Goal: Task Accomplishment & Management: Manage account settings

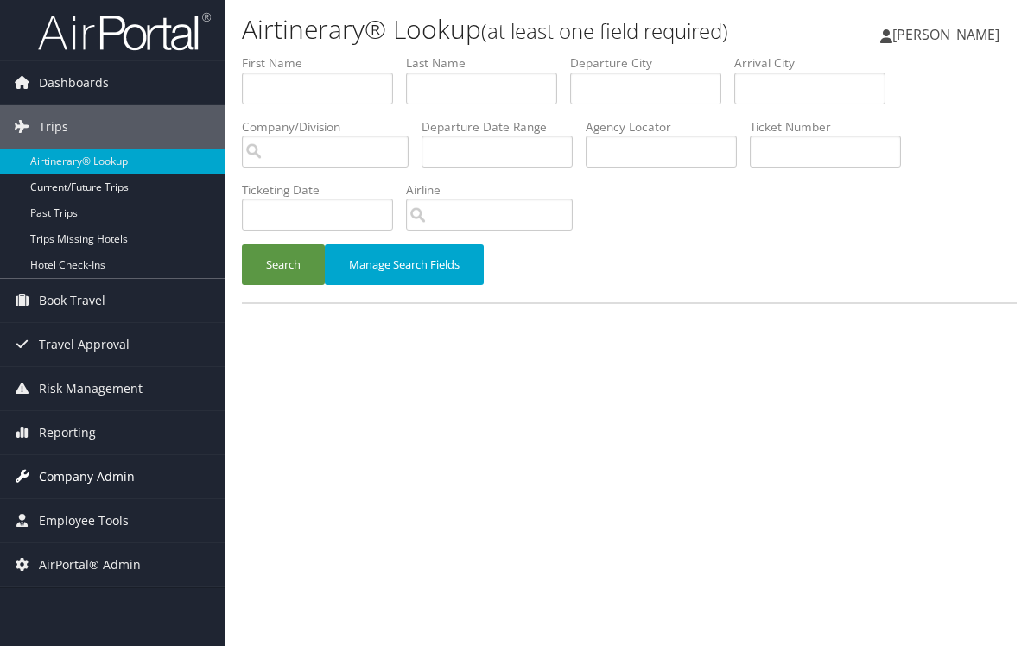
click at [84, 478] on span "Company Admin" at bounding box center [87, 476] width 96 height 43
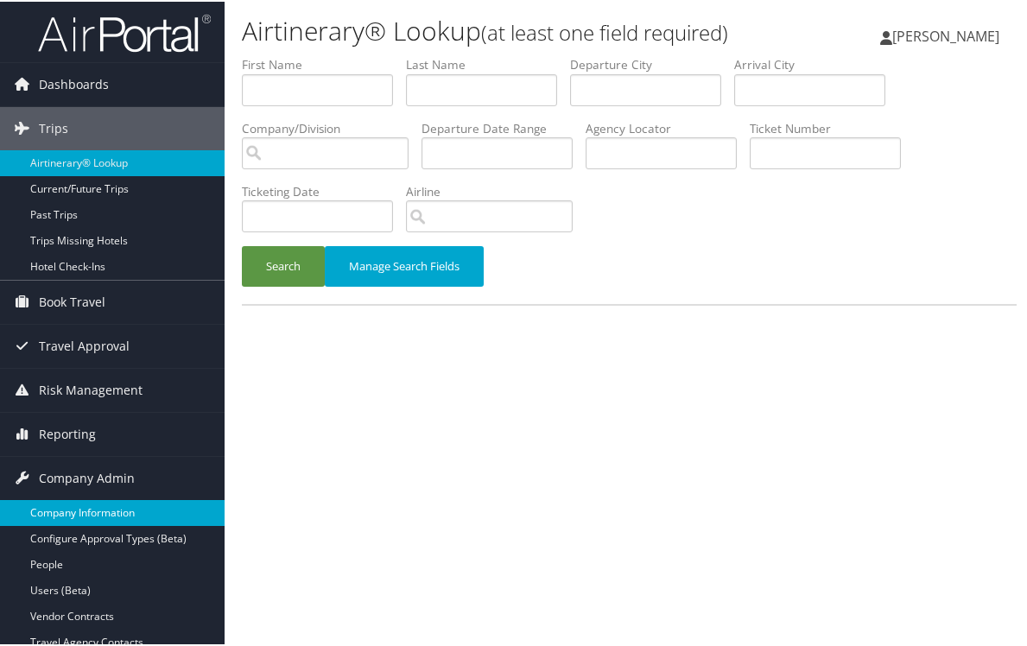
click at [82, 512] on link "Company Information" at bounding box center [112, 511] width 225 height 26
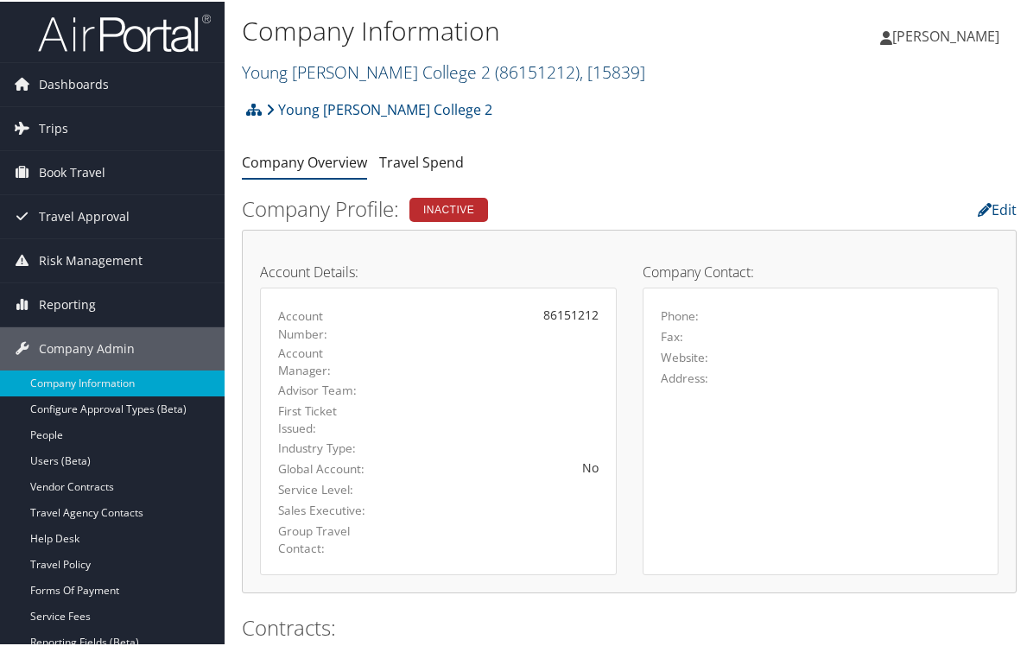
click at [495, 72] on span "( 86151212 )" at bounding box center [537, 70] width 85 height 23
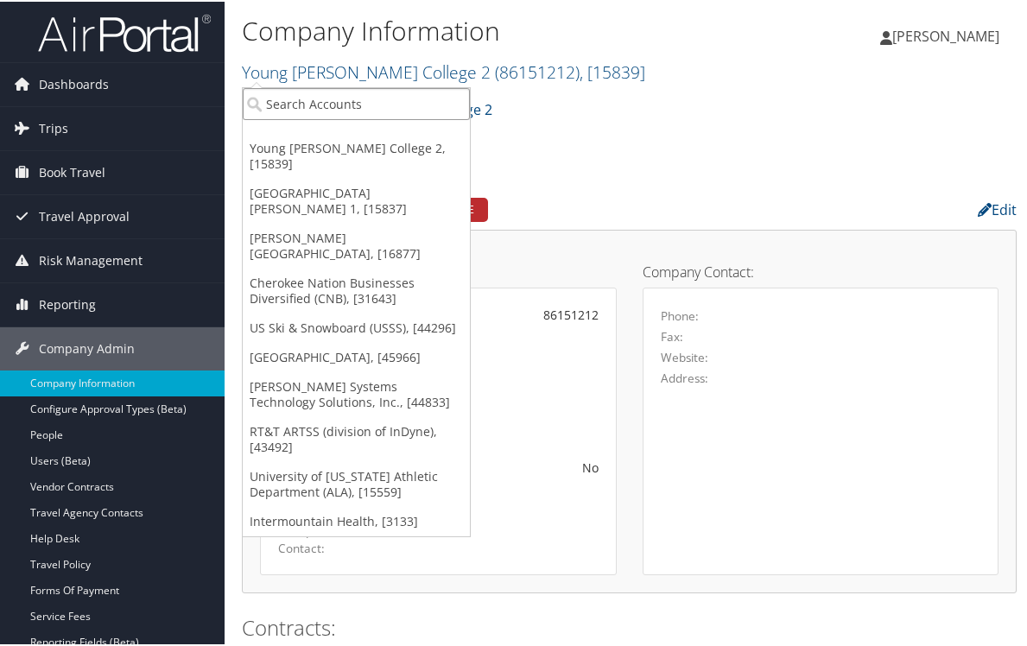
click at [416, 97] on input "search" at bounding box center [356, 102] width 227 height 32
type input "misc"
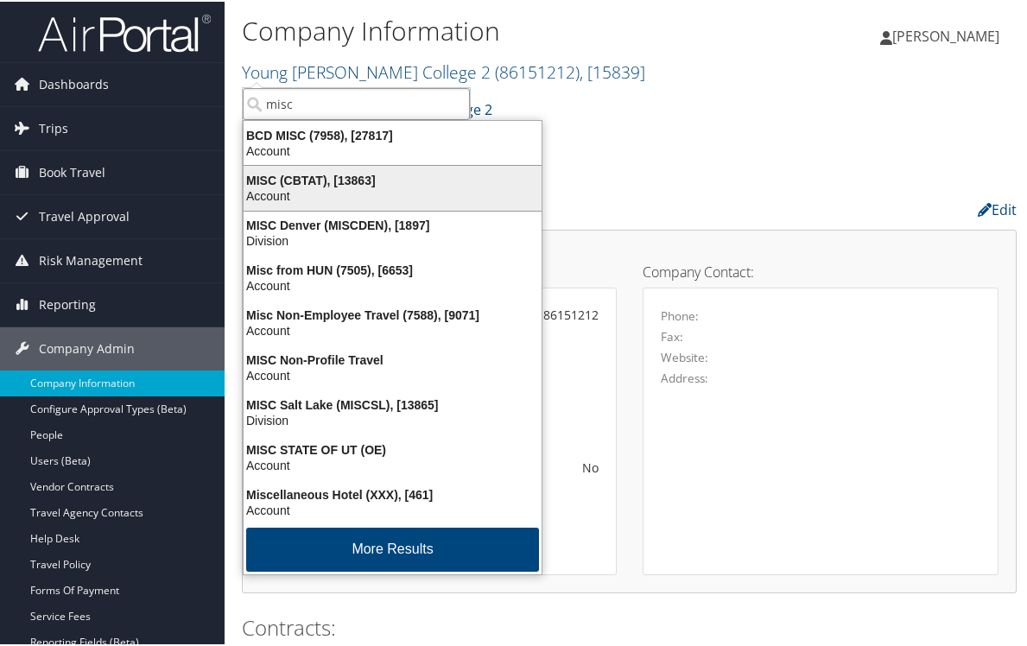
click at [364, 185] on div "MISC (CBTAT), [13863]" at bounding box center [392, 179] width 319 height 16
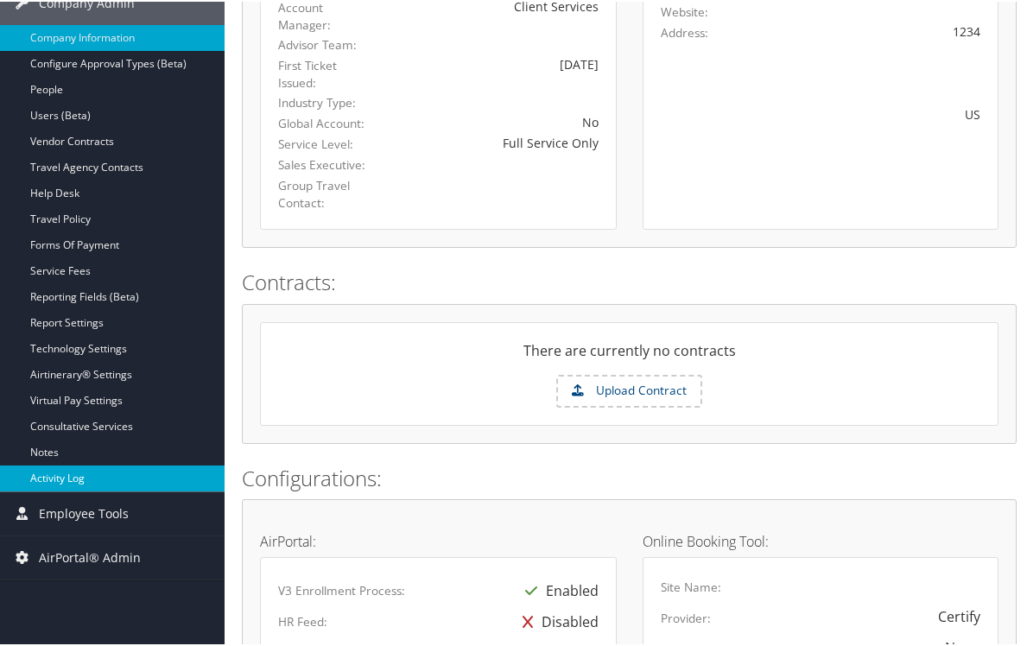
scroll to position [259, 0]
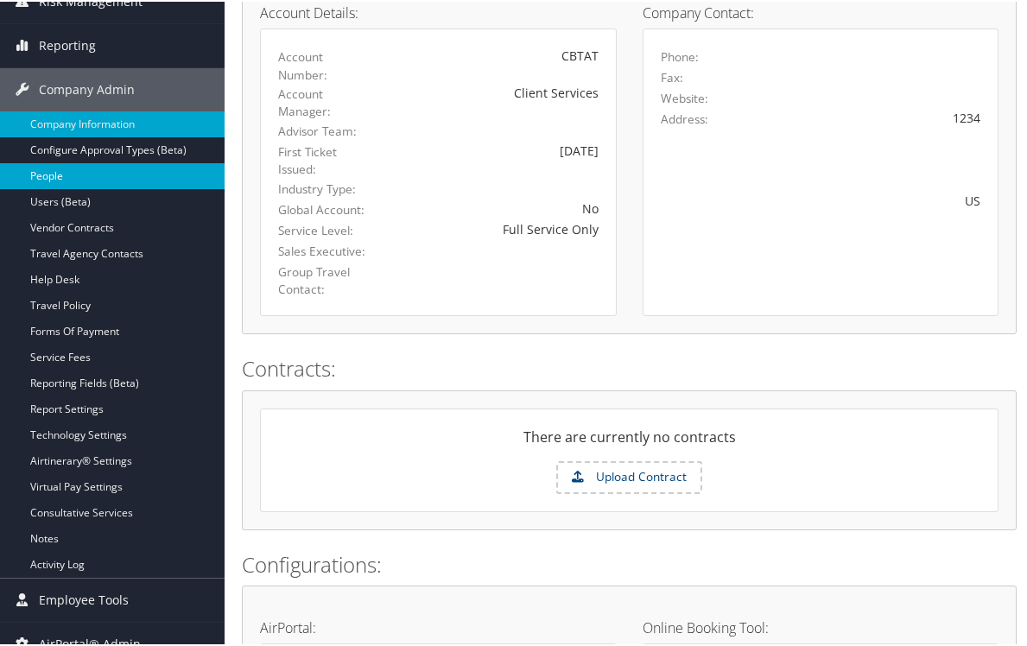
click at [52, 171] on link "People" at bounding box center [112, 175] width 225 height 26
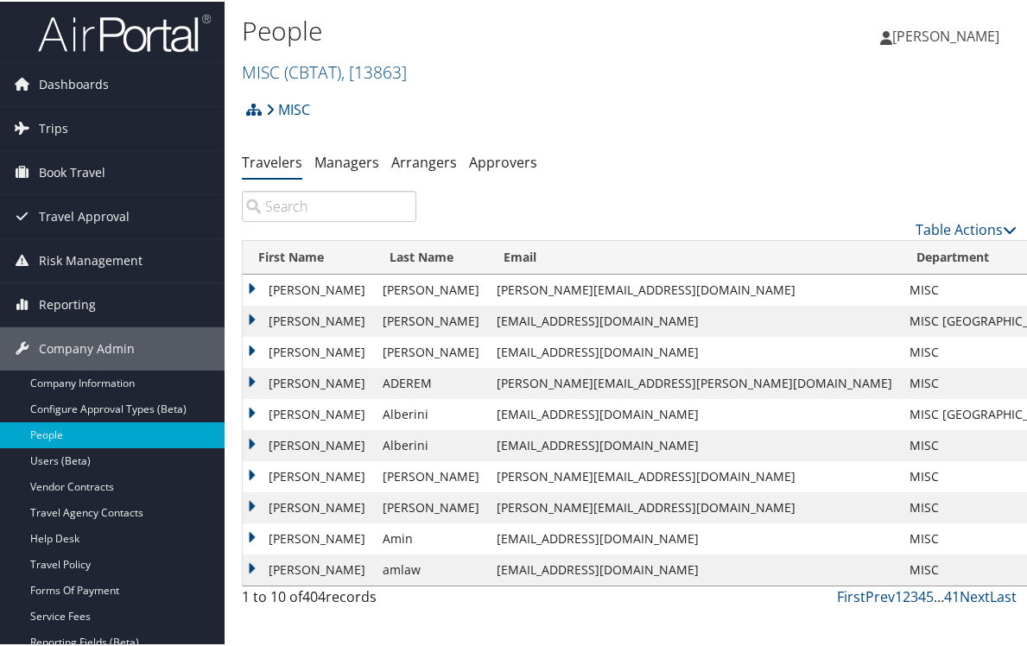
click at [303, 205] on input "search" at bounding box center [329, 204] width 175 height 31
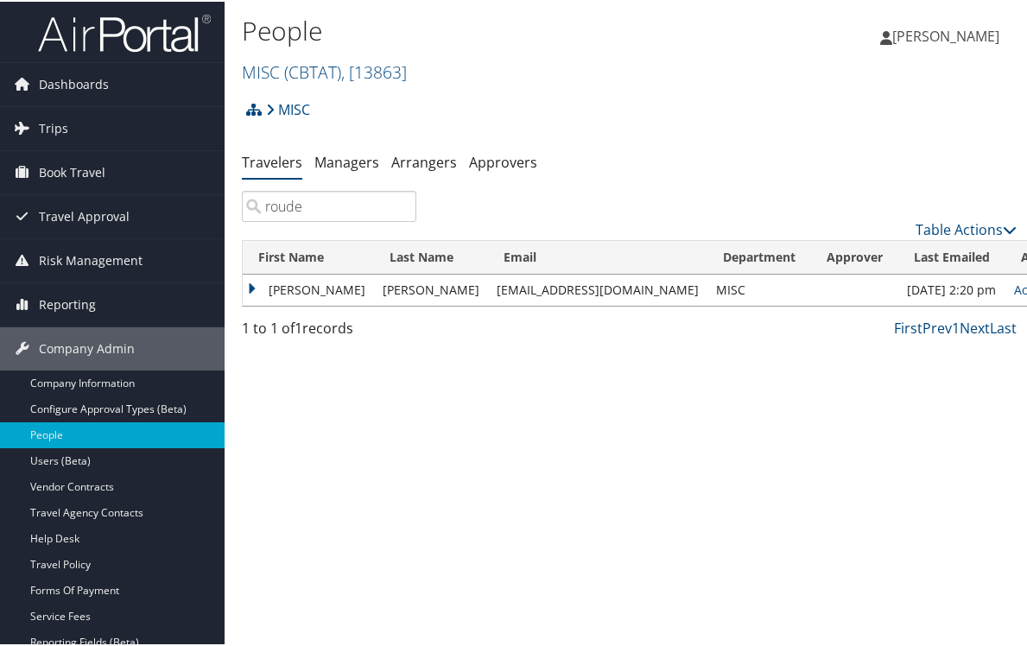
type input "roude"
click at [251, 283] on td "[PERSON_NAME]" at bounding box center [308, 288] width 131 height 31
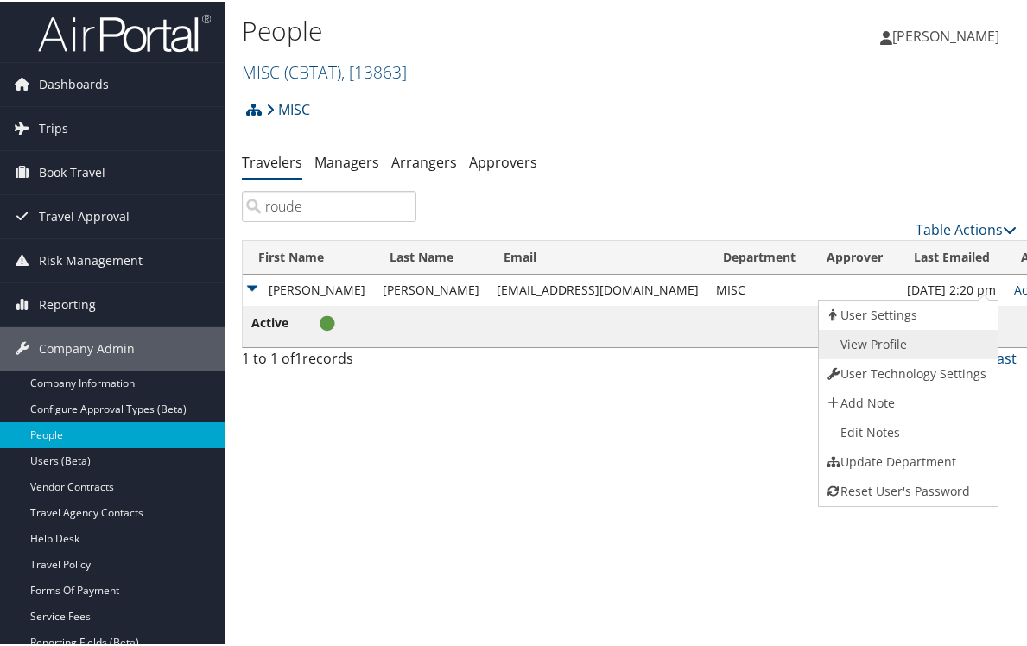
click at [879, 346] on link "View Profile" at bounding box center [906, 342] width 175 height 29
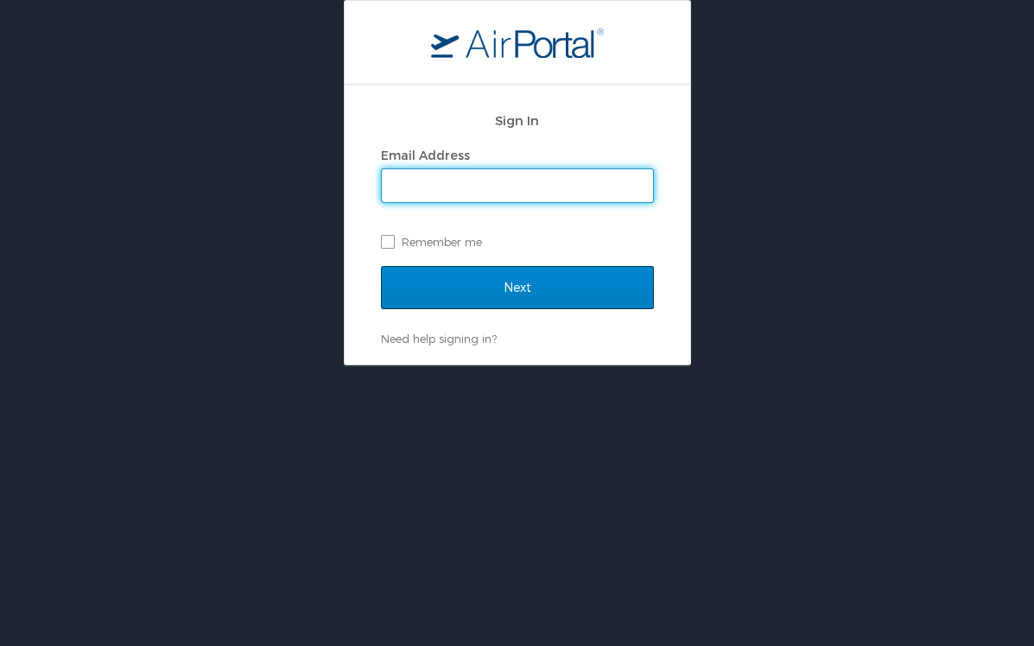
type input "[PERSON_NAME][EMAIL_ADDRESS][PERSON_NAME][DOMAIN_NAME]"
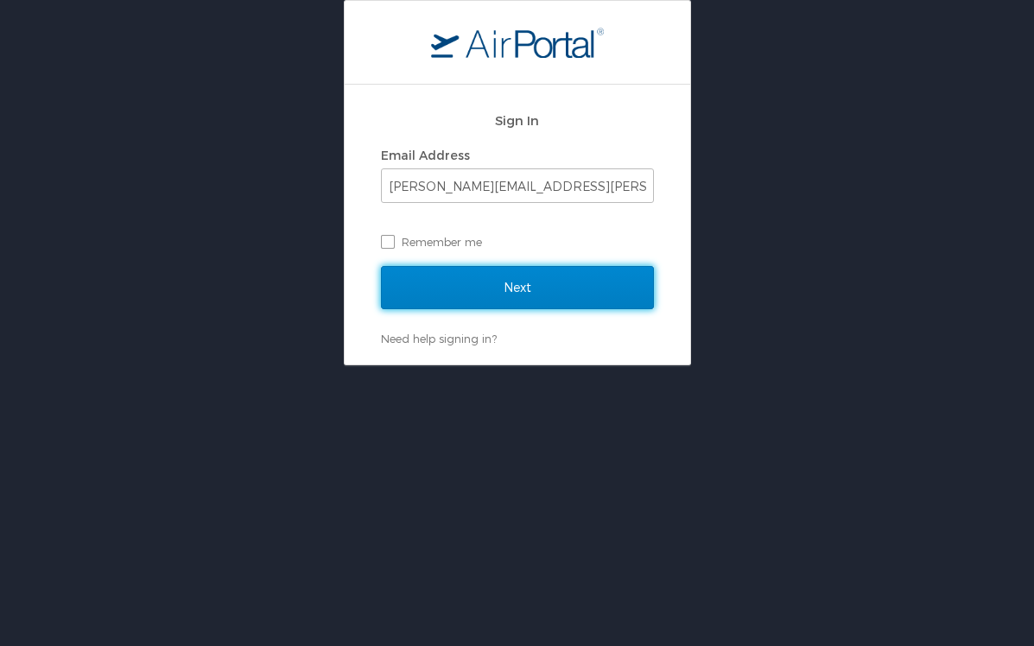
click at [550, 289] on input "Next" at bounding box center [517, 287] width 273 height 43
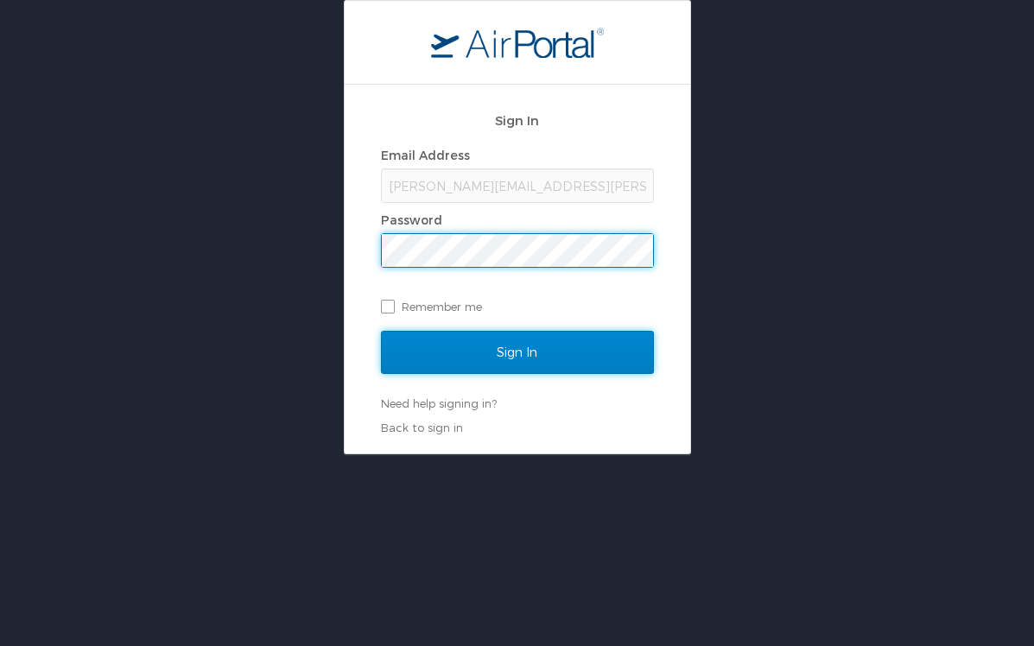
click at [559, 352] on input "Sign In" at bounding box center [517, 352] width 273 height 43
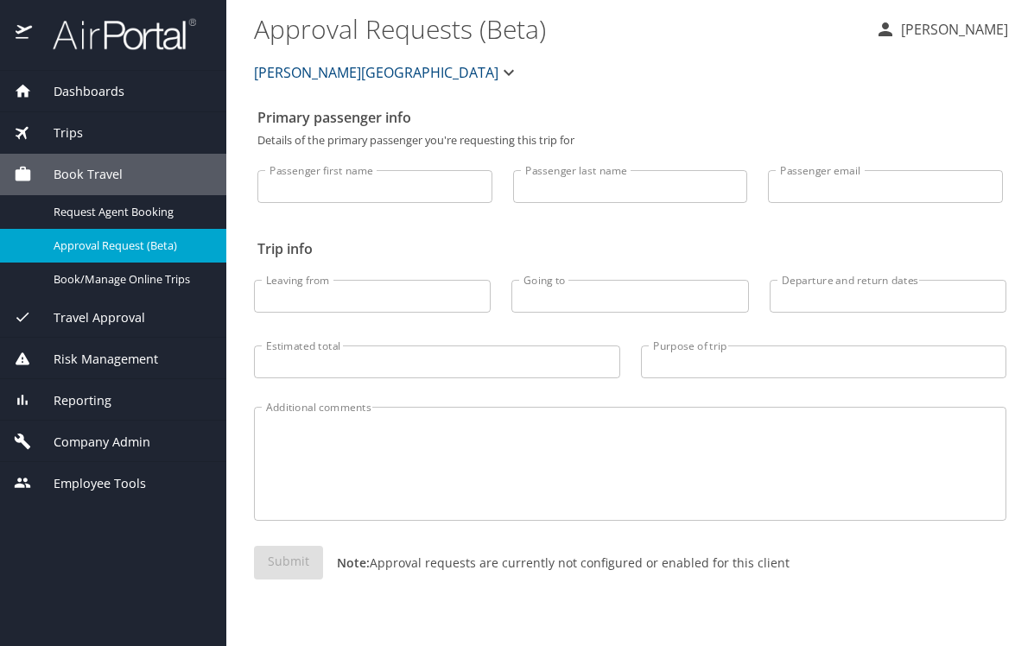
click at [967, 29] on p "Margaret Kane" at bounding box center [952, 29] width 112 height 21
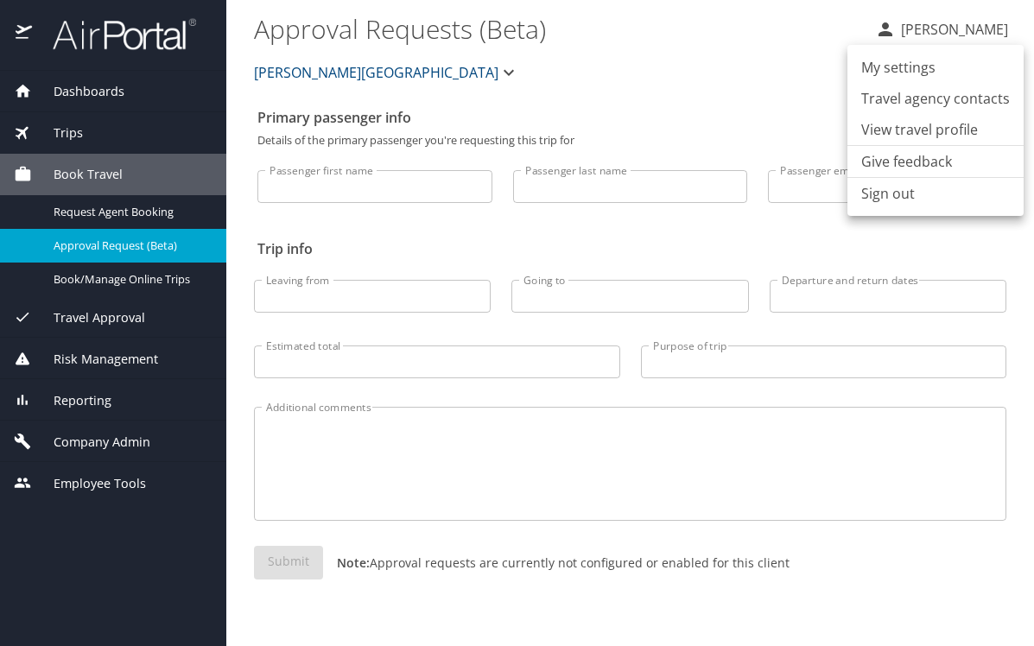
click at [930, 62] on li "My settings" at bounding box center [935, 67] width 176 height 31
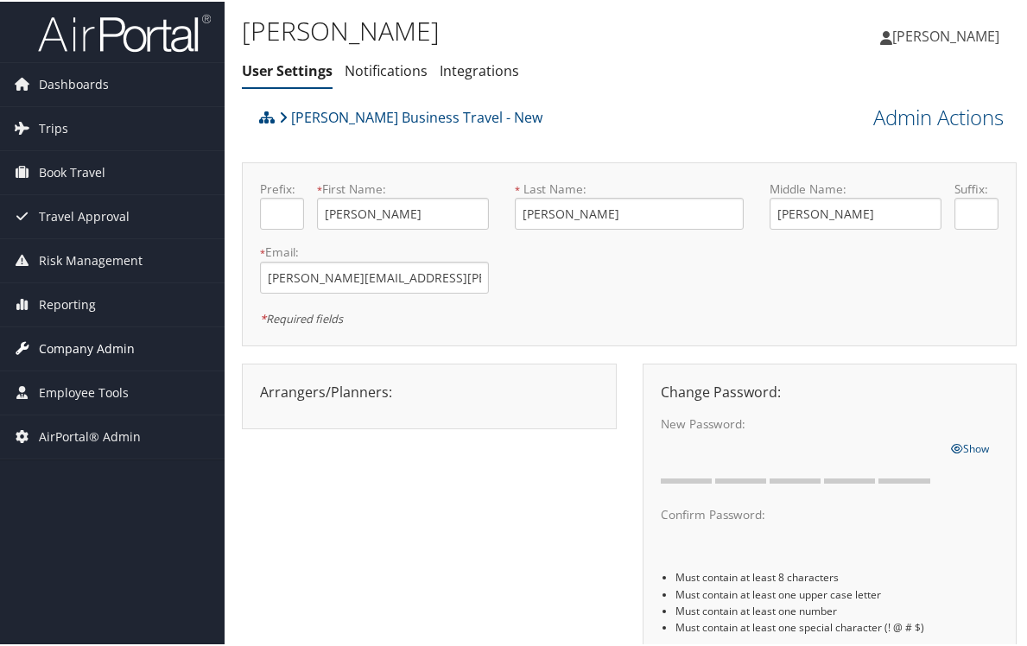
click at [69, 352] on span "Company Admin" at bounding box center [87, 347] width 96 height 43
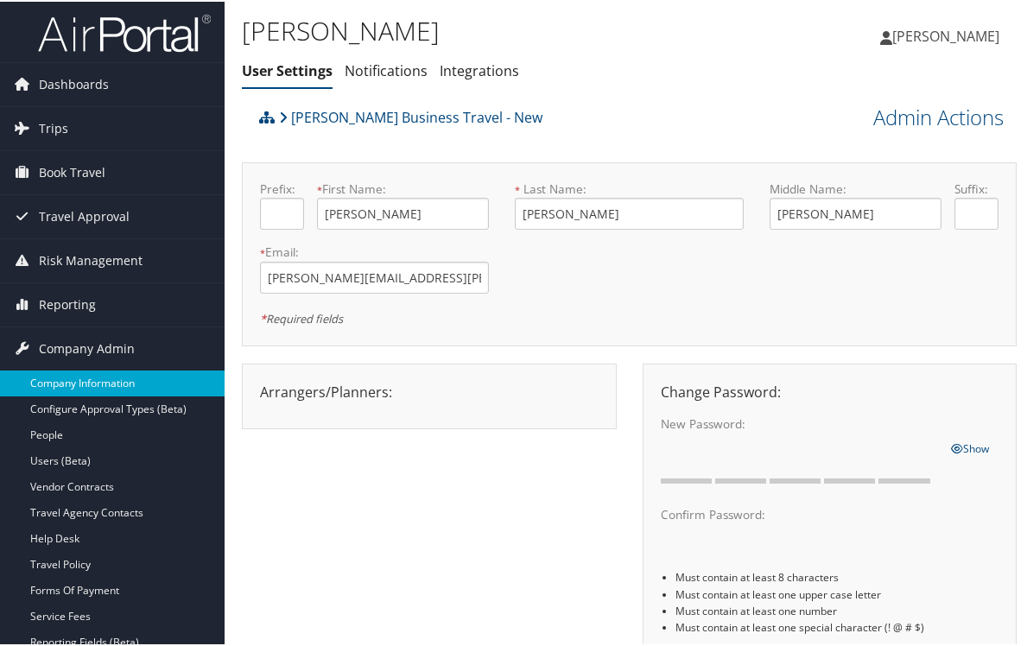
click at [67, 384] on link "Company Information" at bounding box center [112, 382] width 225 height 26
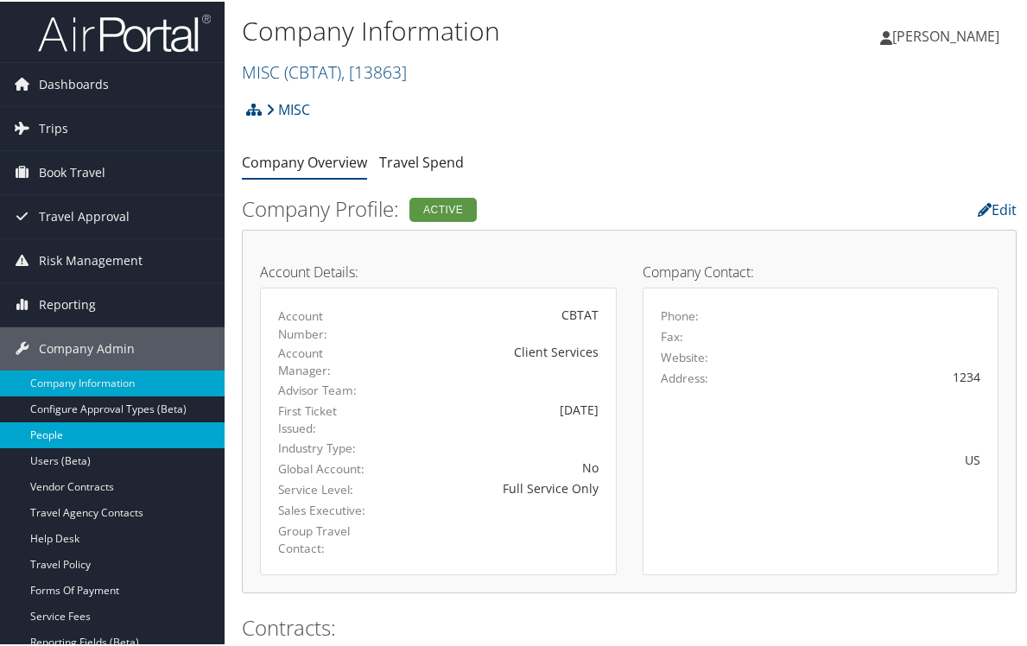
click at [74, 428] on link "People" at bounding box center [112, 434] width 225 height 26
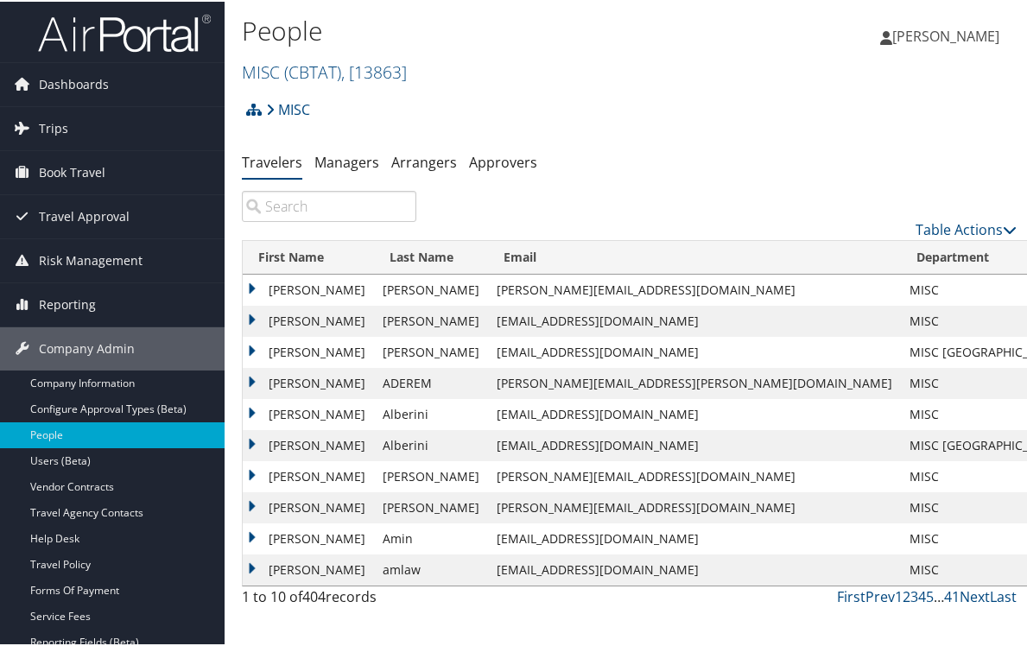
click at [295, 204] on input "search" at bounding box center [329, 204] width 175 height 31
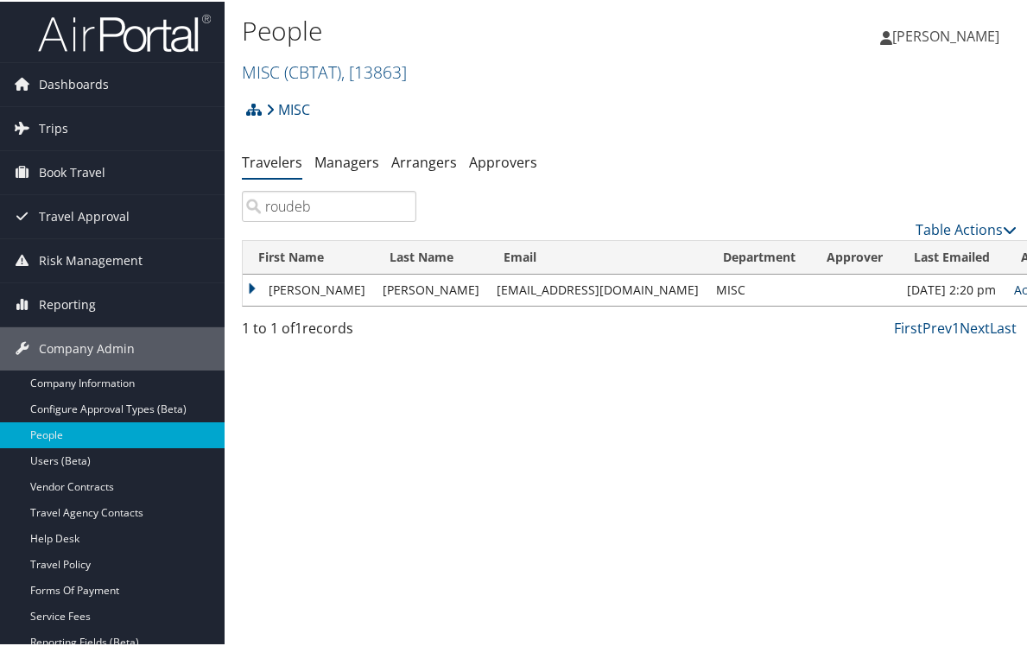
type input "roudeb"
click at [1014, 282] on link "Actions" at bounding box center [1041, 288] width 54 height 16
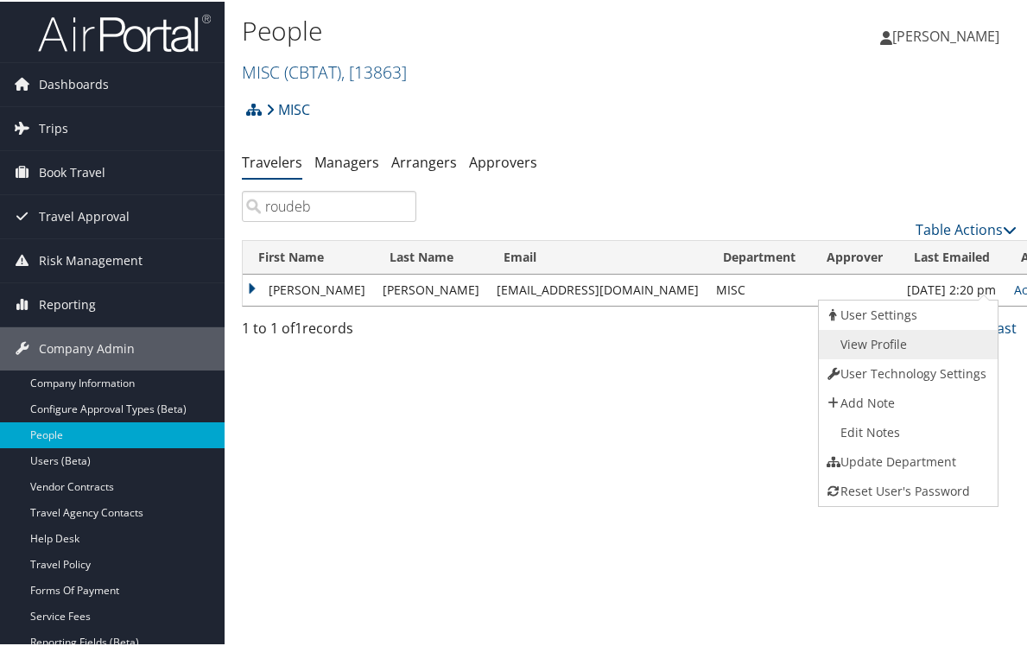
click at [887, 340] on link "View Profile" at bounding box center [906, 342] width 175 height 29
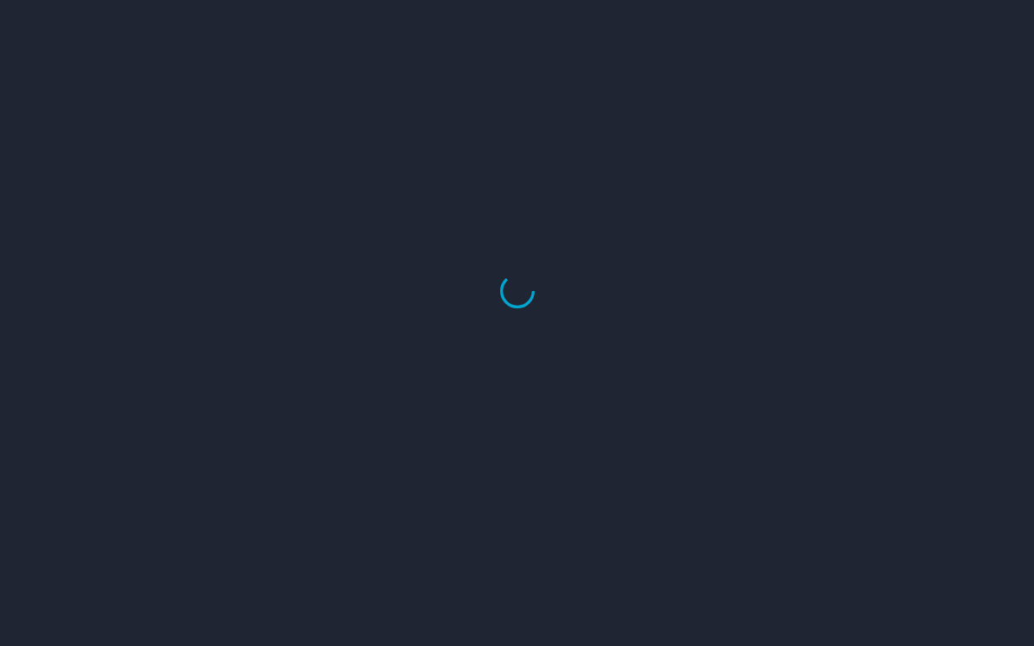
select select "US"
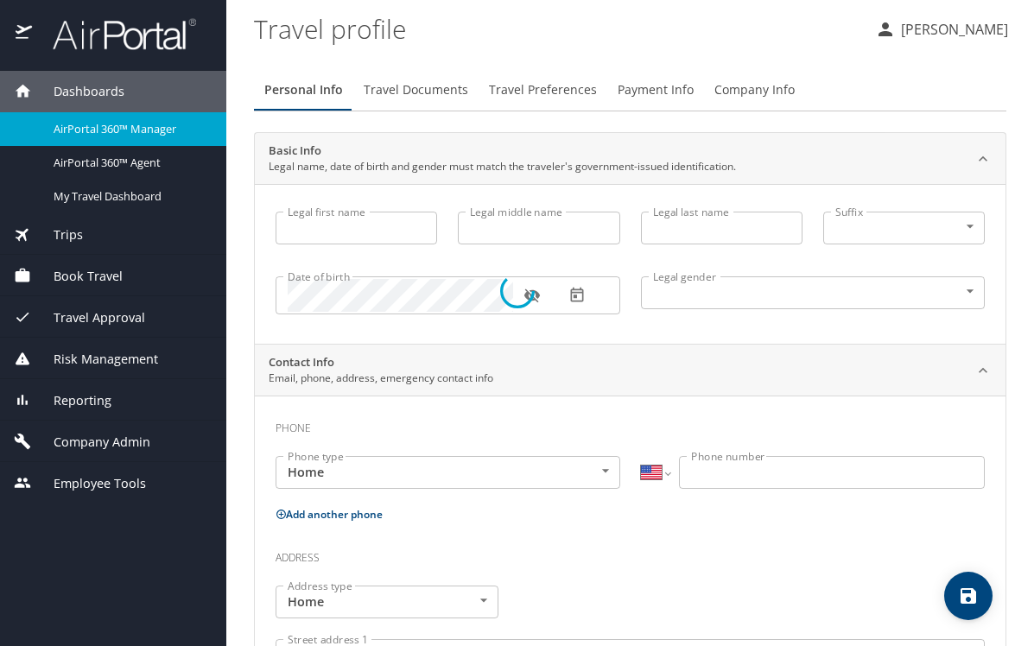
type input "[PERSON_NAME]"
type input "[DEMOGRAPHIC_DATA]"
type input "[PERSON_NAME]"
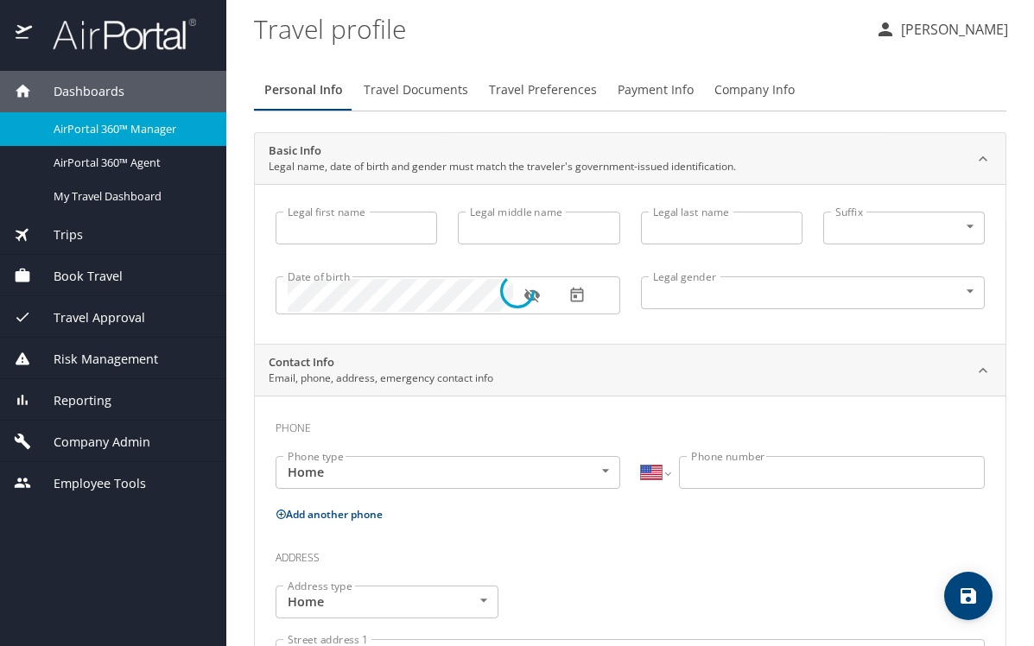
type input "[PERSON_NAME]"
type input "[PHONE_NUMBER]"
type input "[PERSON_NAME][EMAIL_ADDRESS][PERSON_NAME][DOMAIN_NAME]"
select select "US"
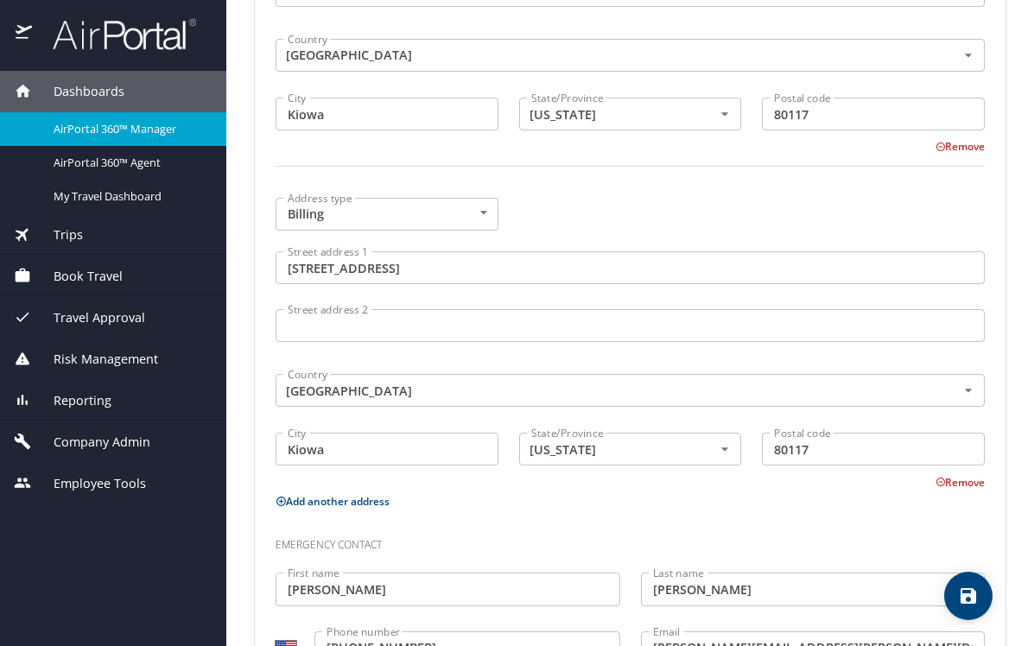
scroll to position [943, 0]
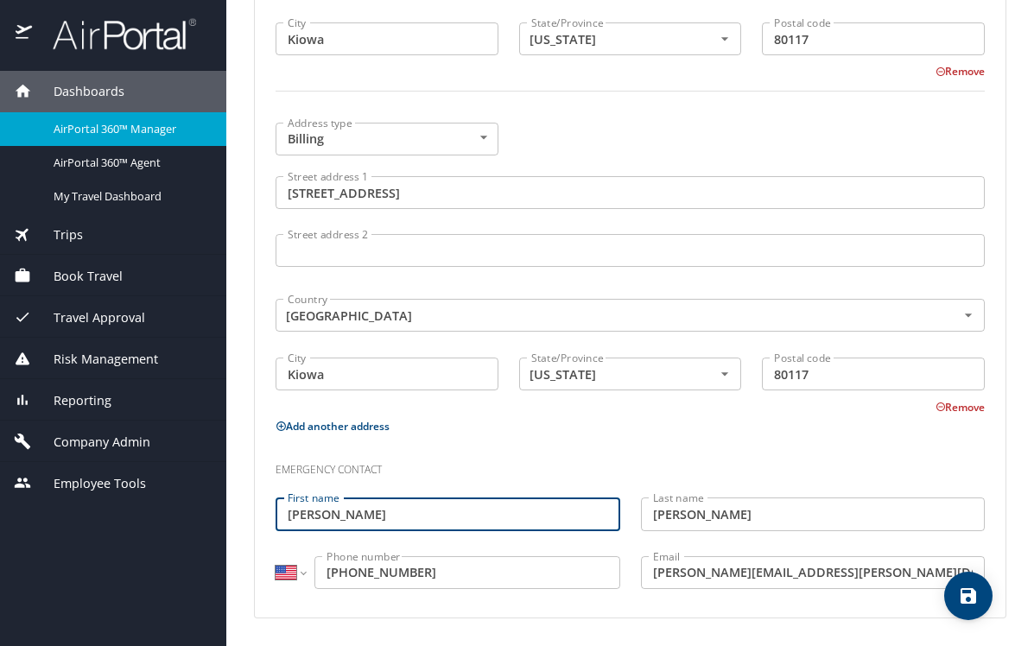
drag, startPoint x: 339, startPoint y: 524, endPoint x: 211, endPoint y: 531, distance: 128.0
click at [212, 531] on div "Dashboards AirPortal 360™ Manager AirPortal 360™ Agent My Travel Dashboard Trip…" at bounding box center [517, 323] width 1034 height 646
type input "[PERSON_NAME]"
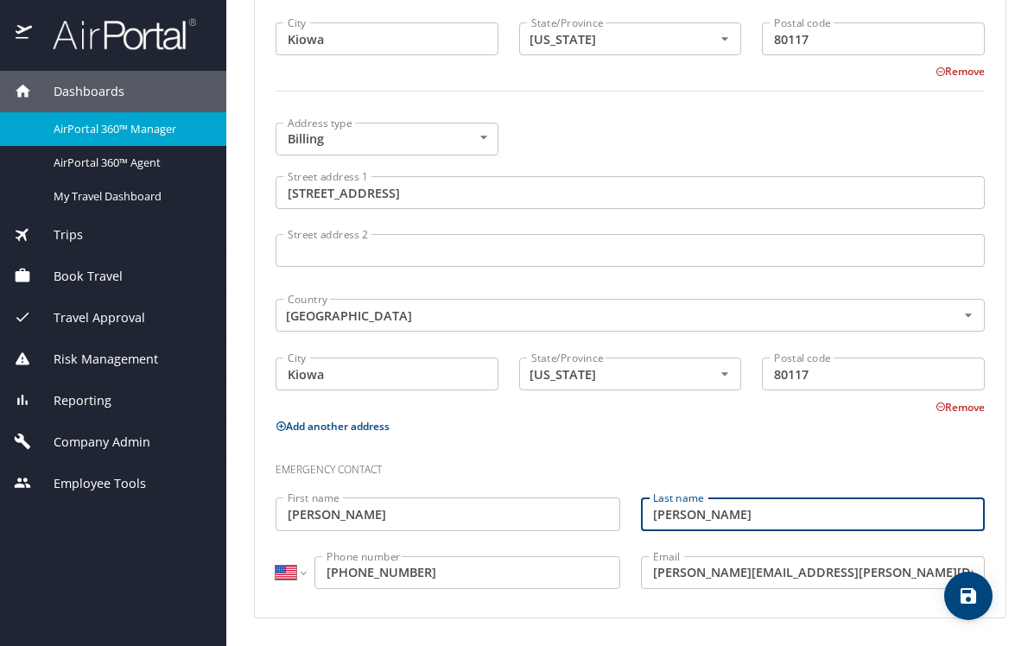
type input "[PERSON_NAME]"
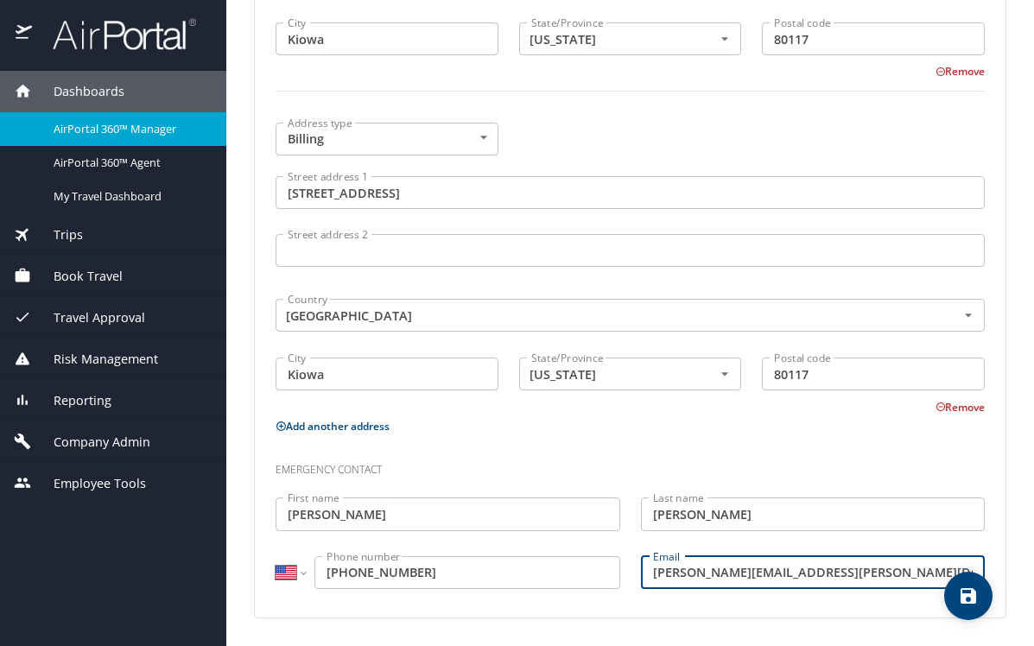
type input "[PERSON_NAME][EMAIL_ADDRESS][PERSON_NAME][DOMAIN_NAME]"
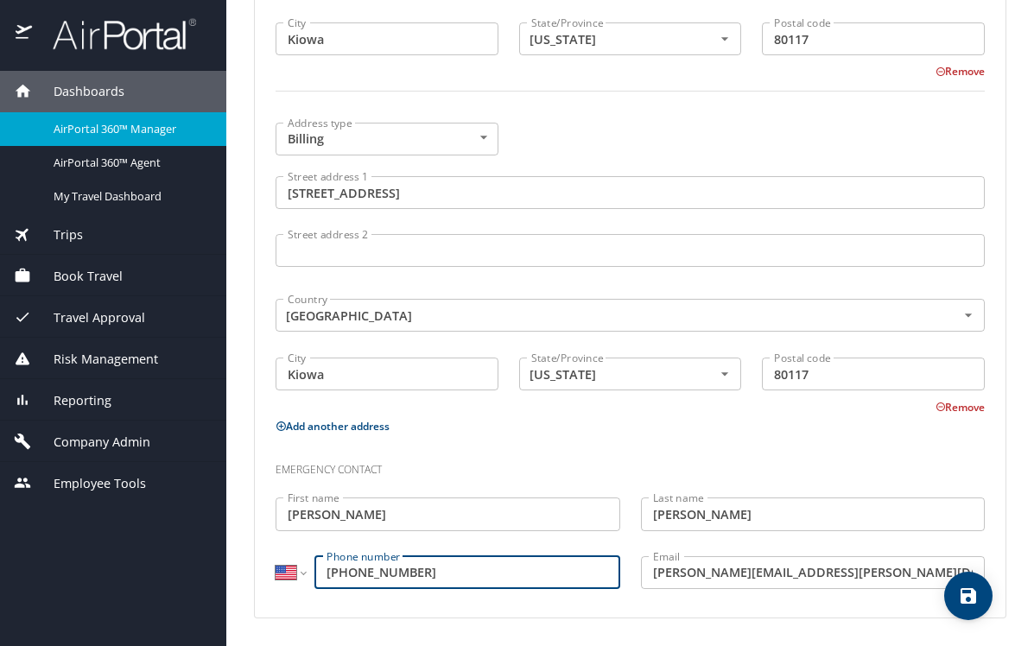
type input "[PHONE_NUMBER]"
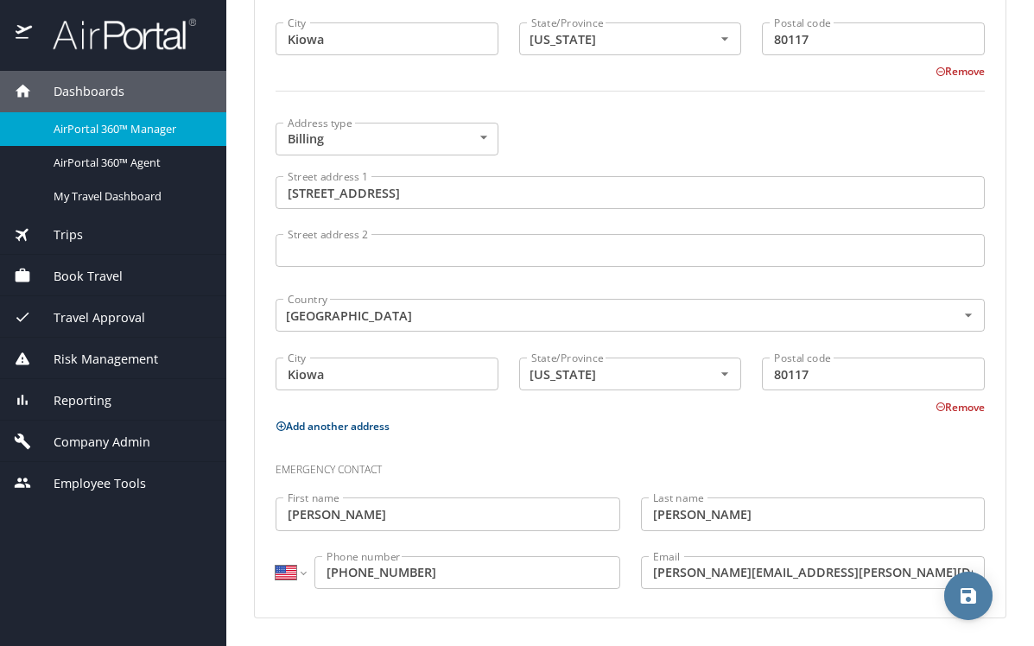
click at [968, 601] on icon "save" at bounding box center [968, 596] width 21 height 21
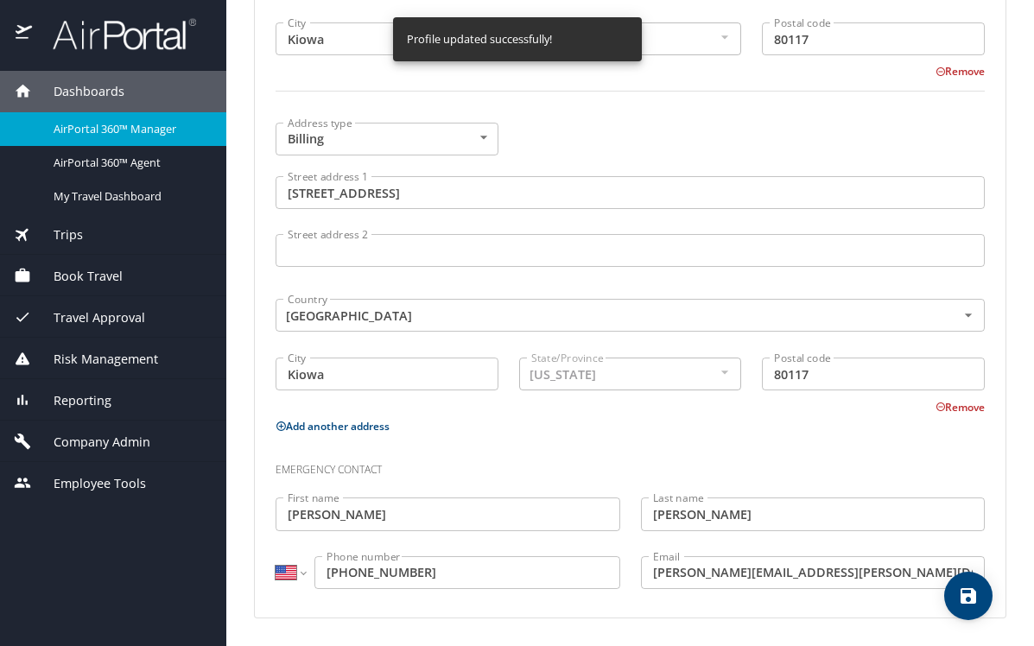
select select "US"
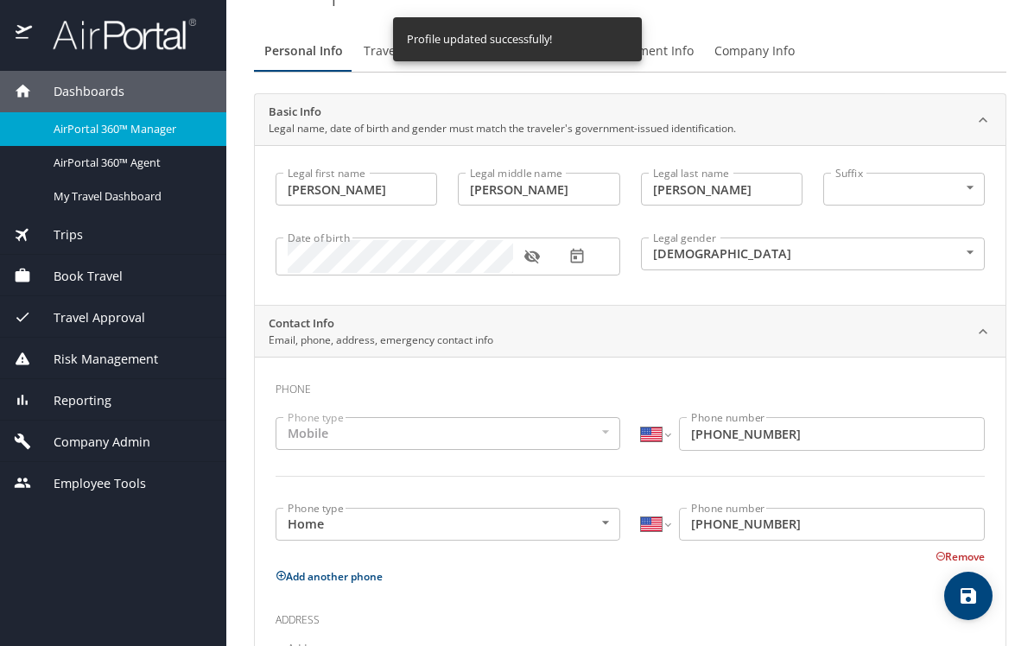
scroll to position [0, 0]
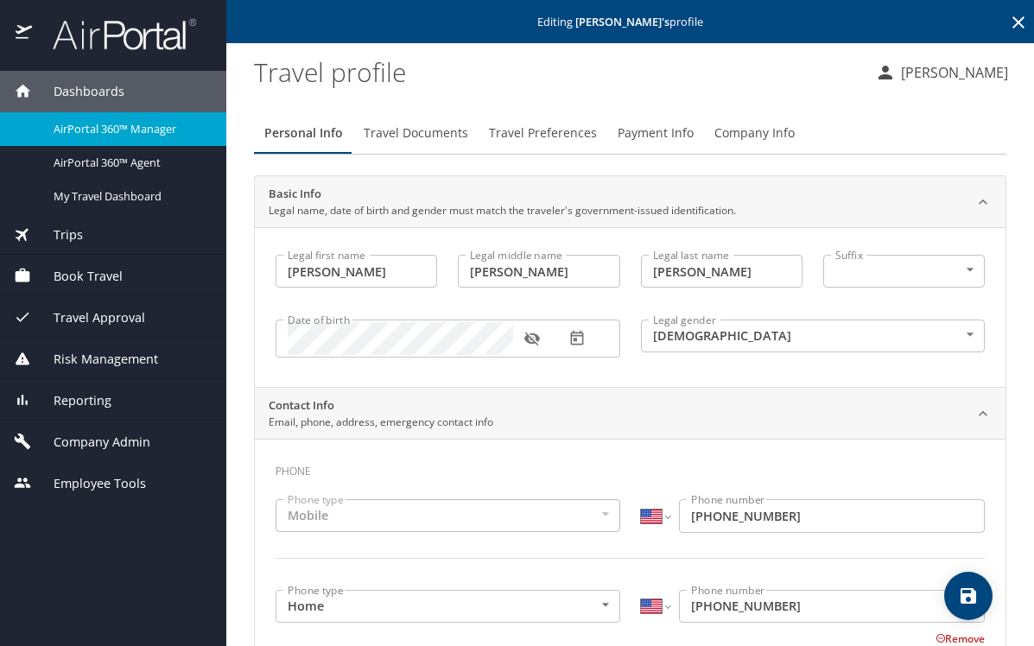
click at [89, 442] on span "Company Admin" at bounding box center [91, 442] width 118 height 19
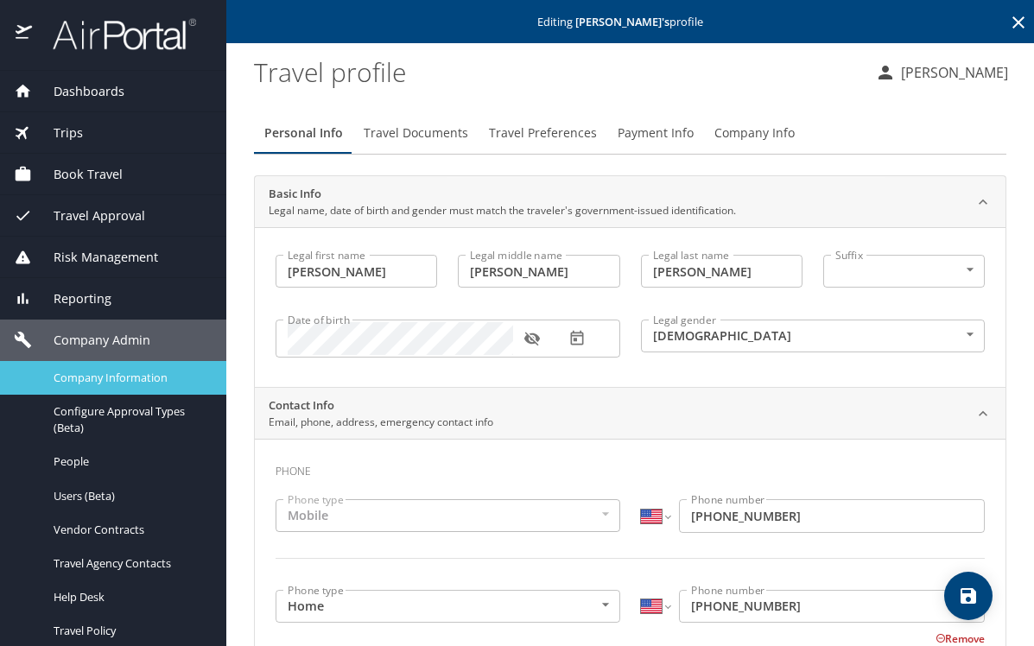
click at [103, 372] on span "Company Information" at bounding box center [130, 378] width 152 height 16
